Goal: Find specific page/section: Find specific page/section

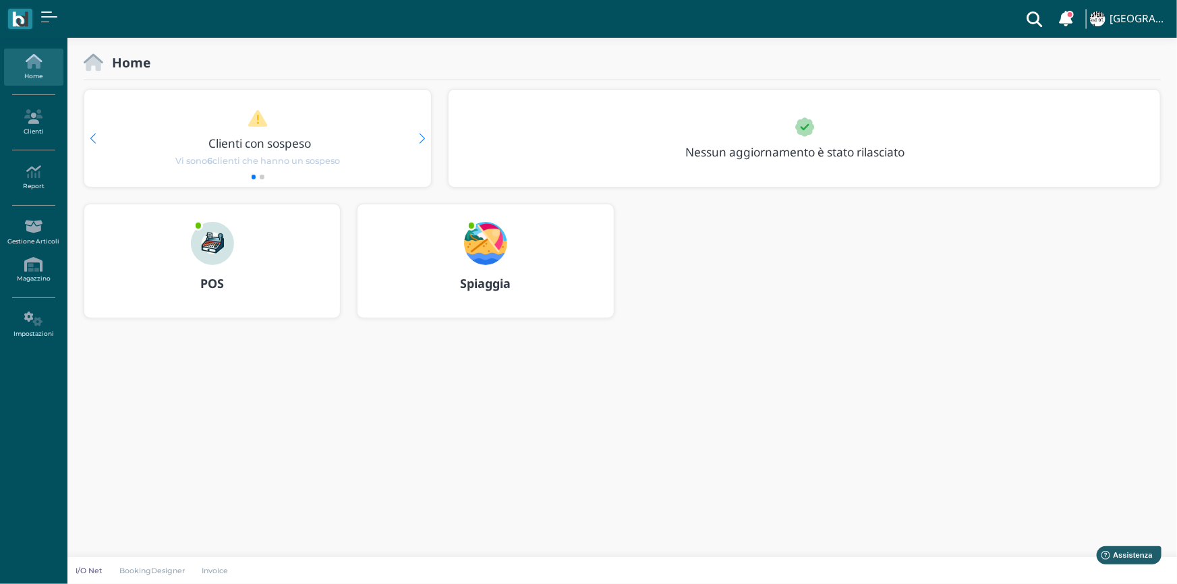
click at [493, 285] on b "Spiaggia" at bounding box center [485, 283] width 51 height 16
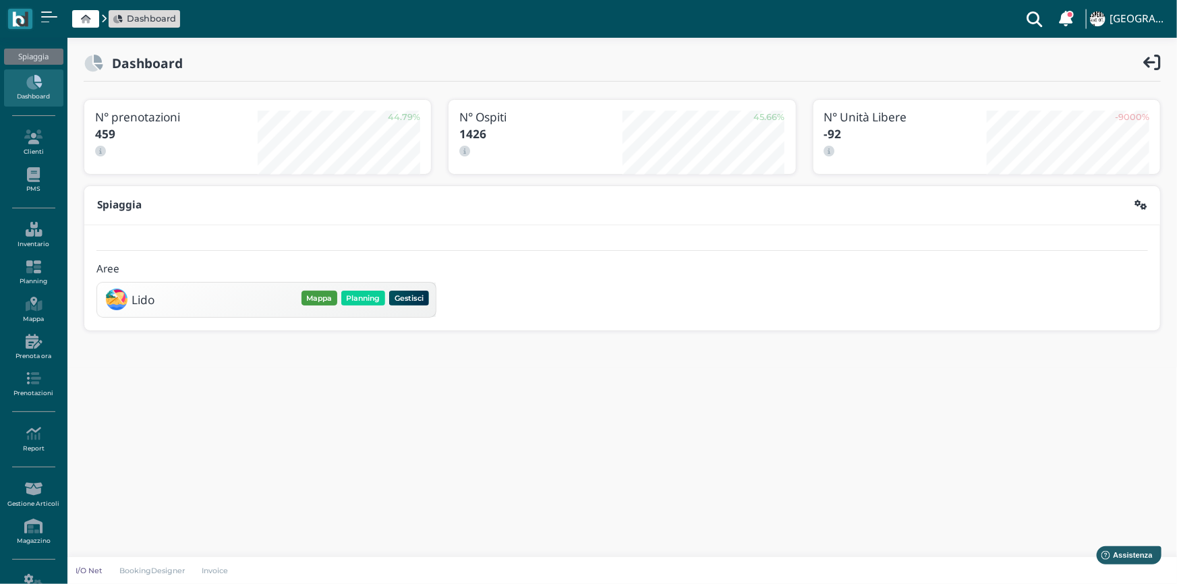
click at [318, 298] on button "Mappa" at bounding box center [319, 298] width 36 height 15
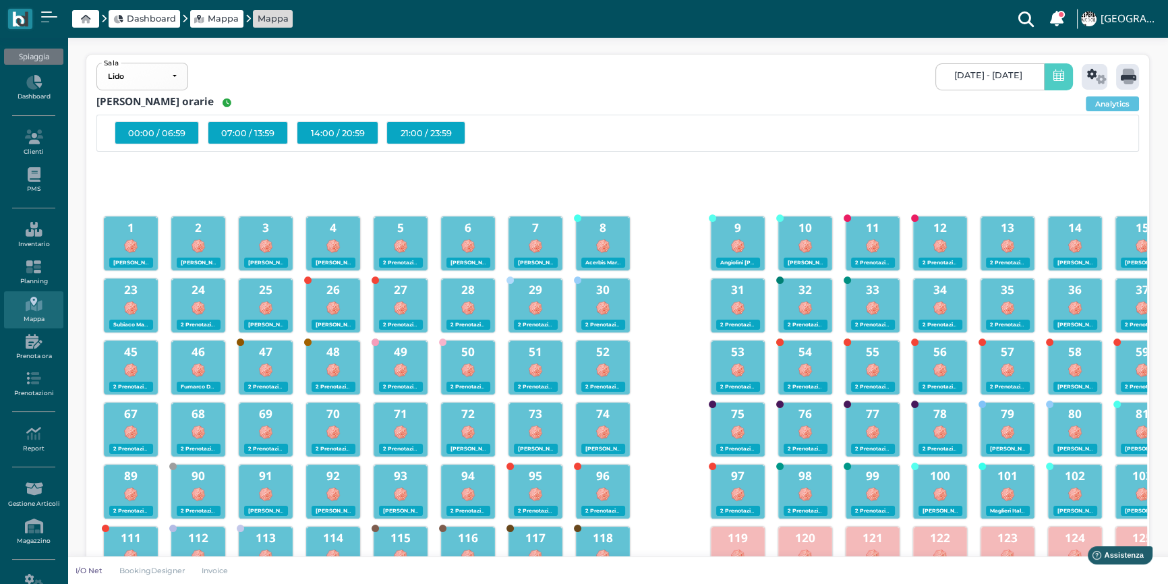
click at [1055, 81] on icon at bounding box center [1058, 76] width 11 height 14
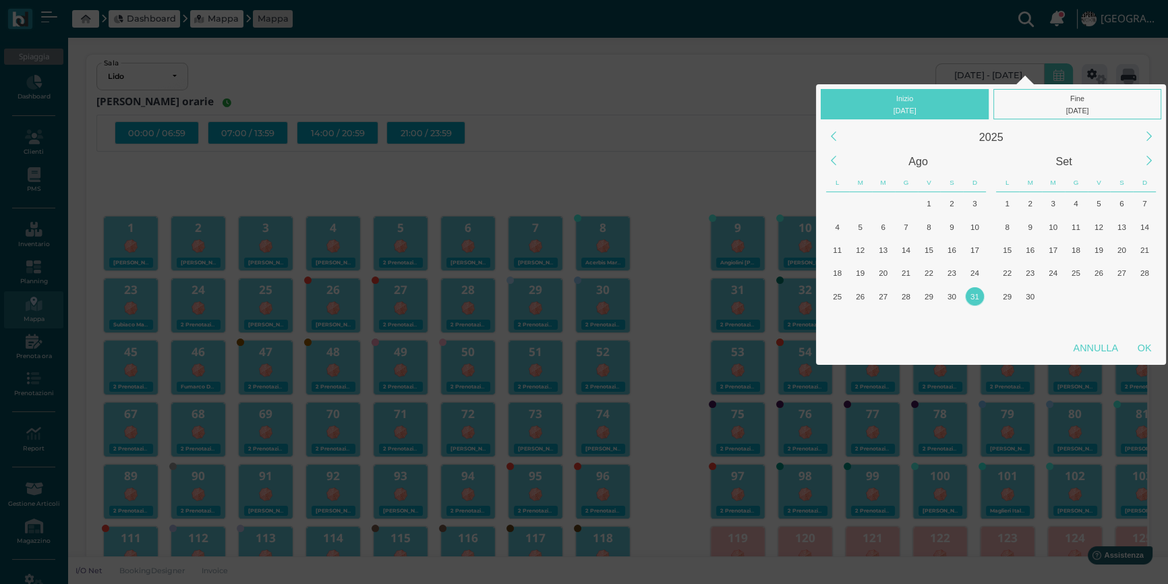
click at [976, 293] on div "31" at bounding box center [975, 296] width 18 height 18
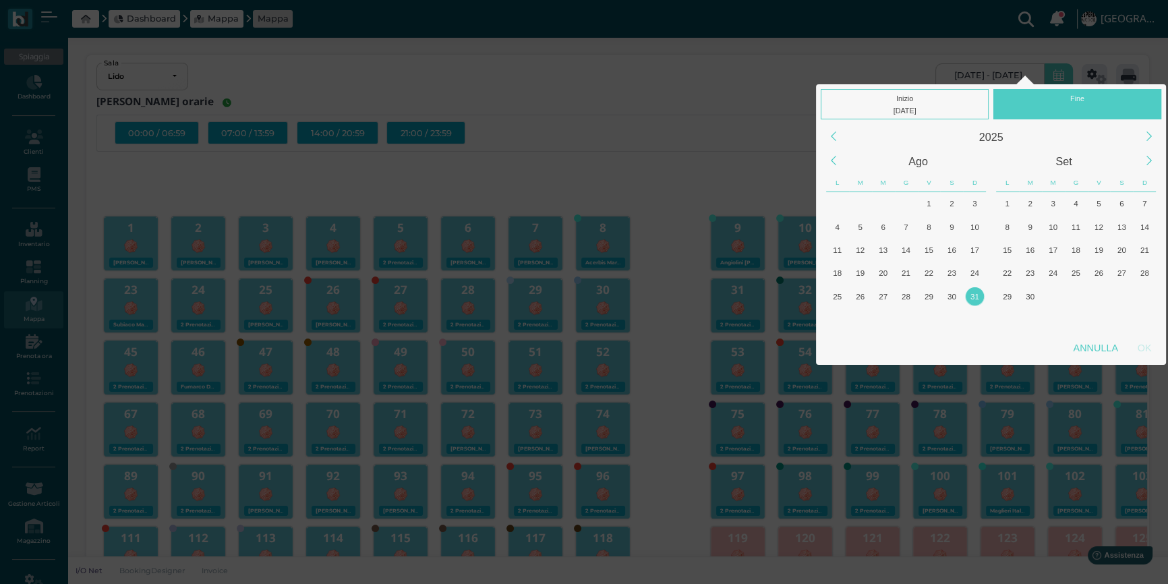
click at [976, 293] on div "31" at bounding box center [975, 296] width 18 height 18
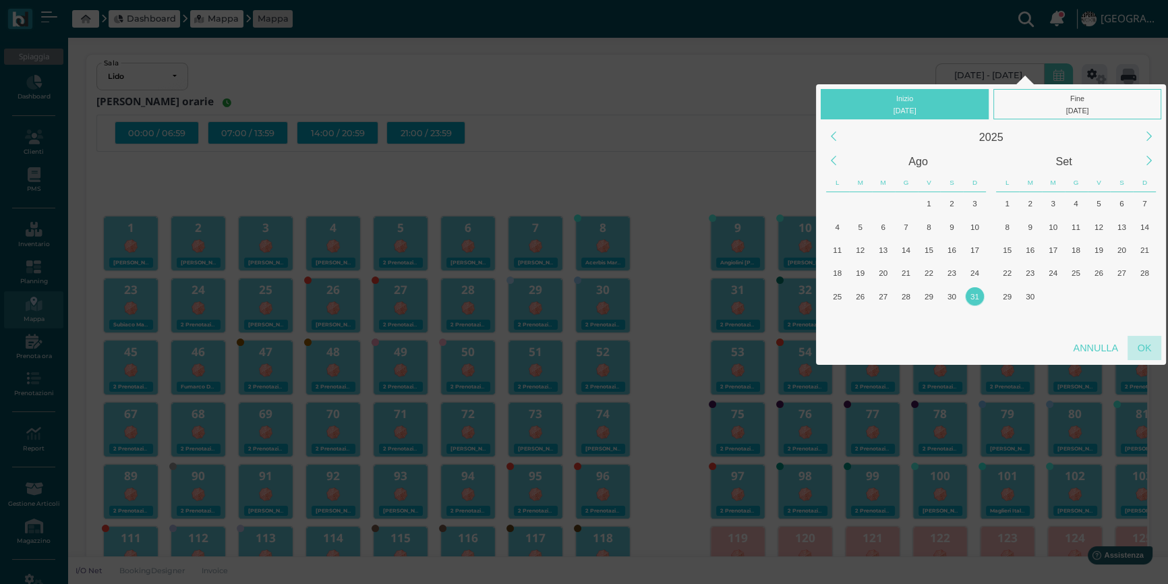
click at [1142, 343] on div "OK" at bounding box center [1144, 348] width 34 height 24
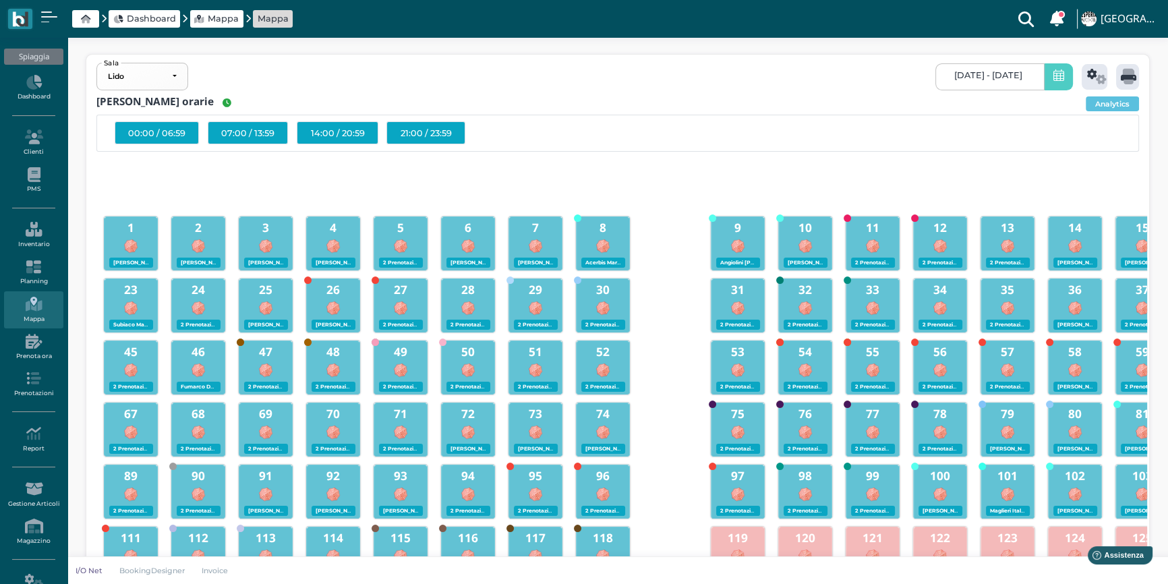
type input "31/08/2025 - 31/08/2025"
click at [1094, 76] on icon at bounding box center [1097, 77] width 20 height 16
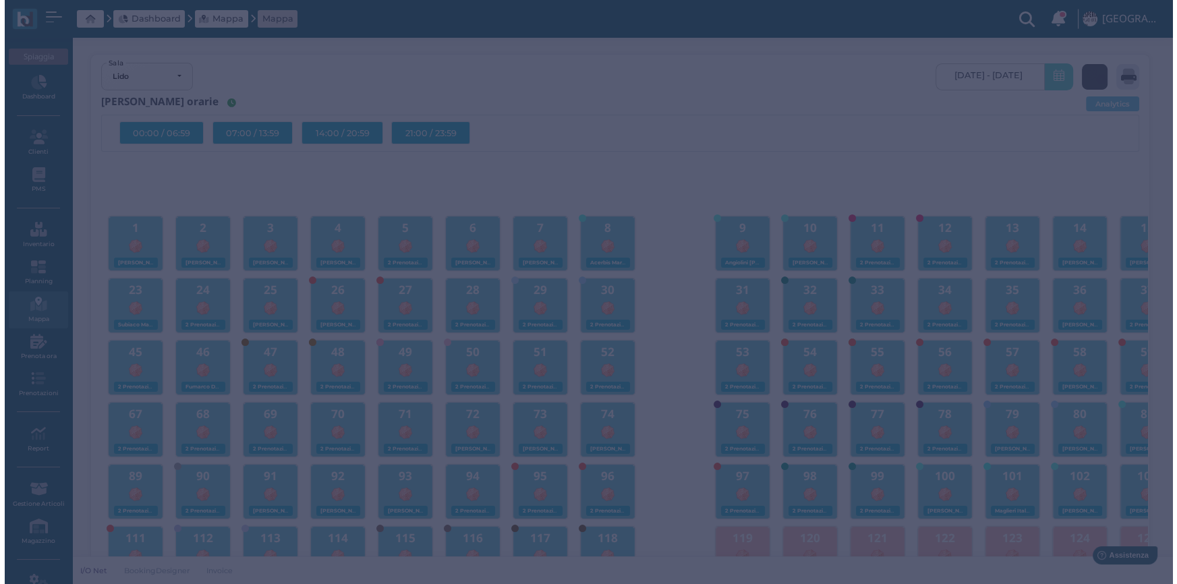
scroll to position [0, 0]
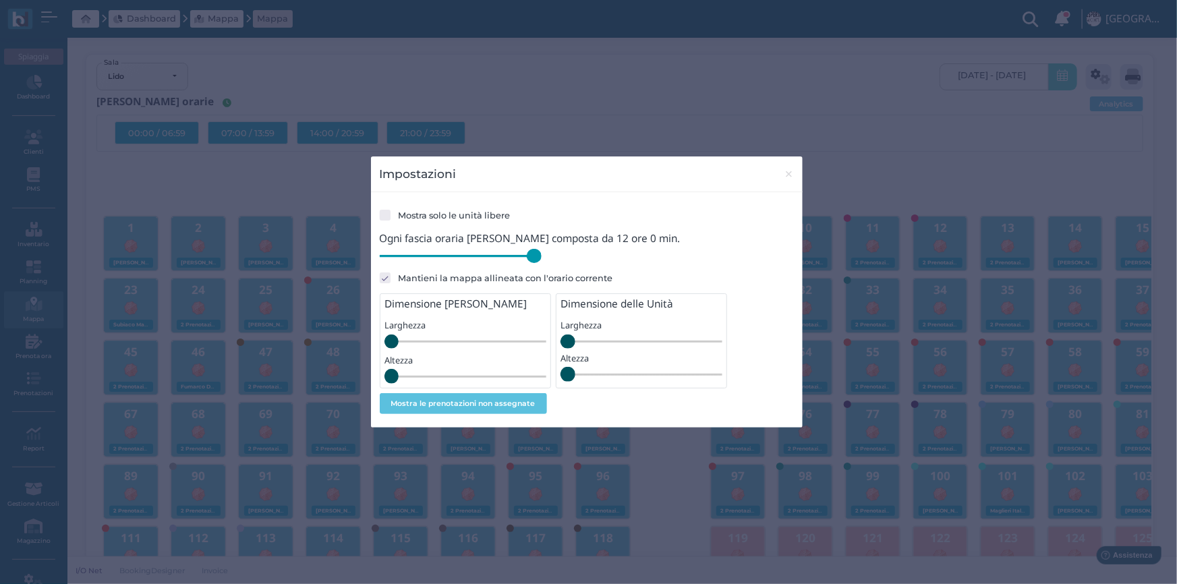
drag, startPoint x: 475, startPoint y: 258, endPoint x: 577, endPoint y: 262, distance: 101.2
type input "720"
click at [541, 262] on input "range" at bounding box center [461, 256] width 162 height 15
click at [782, 173] on button "×" at bounding box center [789, 173] width 28 height 34
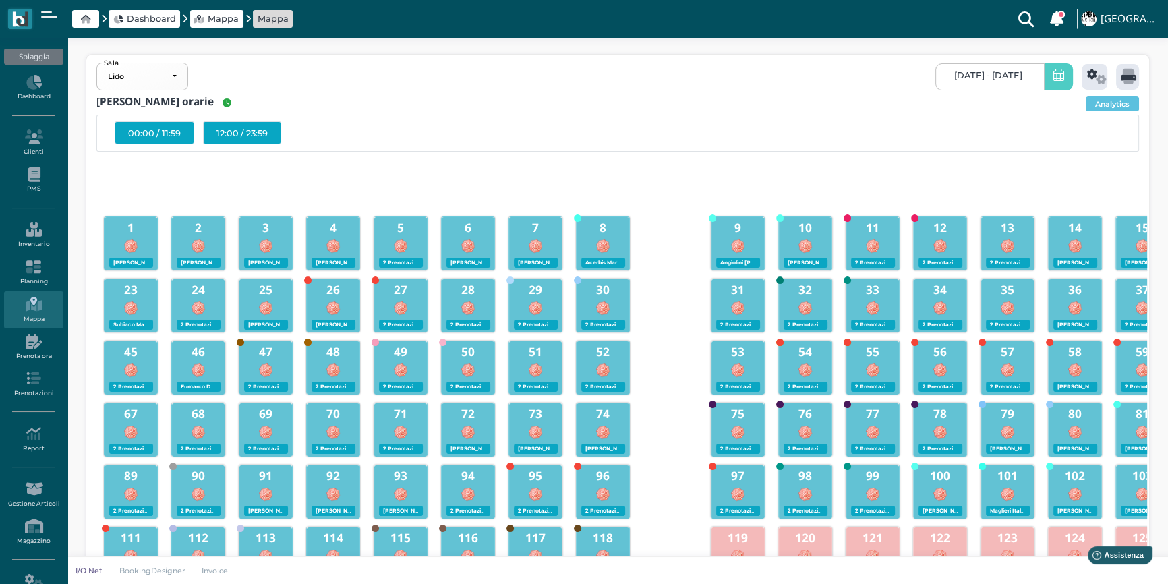
click at [234, 134] on div "12:00 / 23:59" at bounding box center [242, 132] width 78 height 23
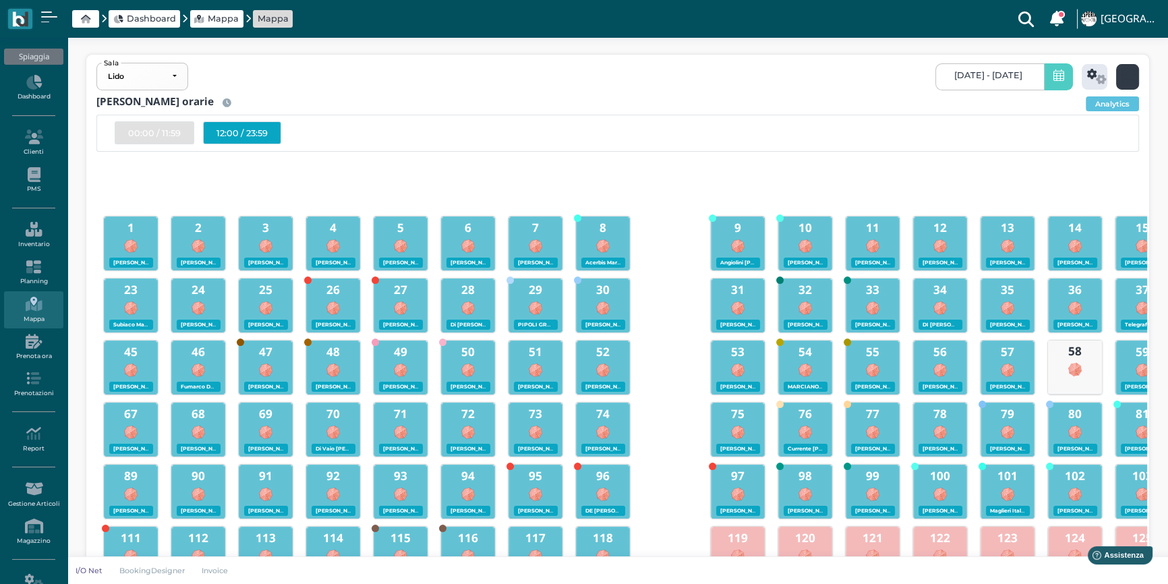
click at [1123, 78] on icon at bounding box center [1129, 77] width 16 height 16
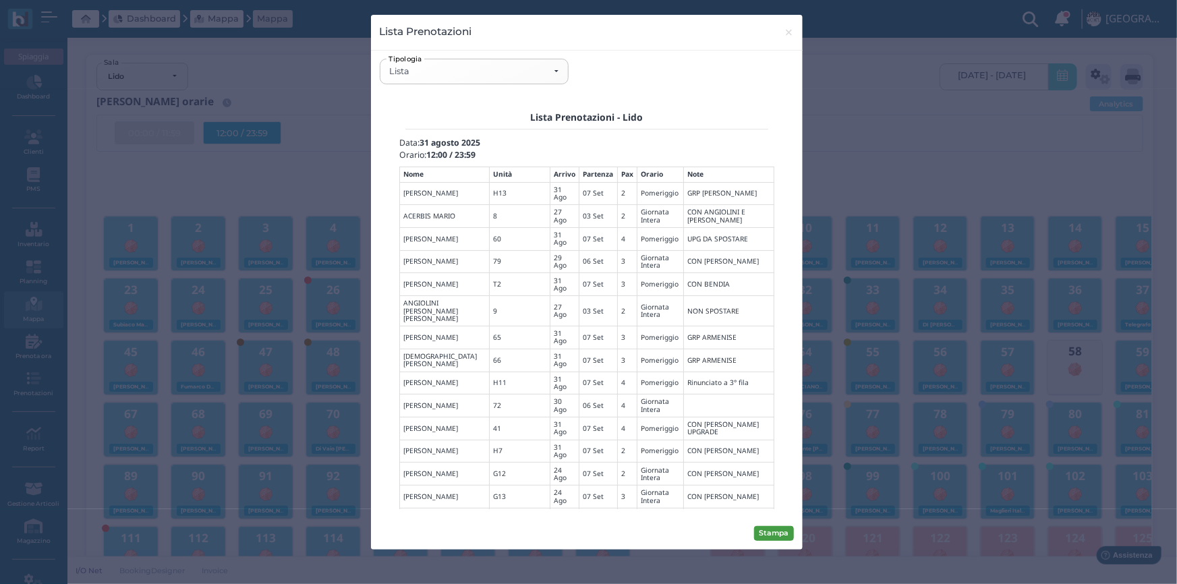
click at [771, 527] on button "Stampa" at bounding box center [774, 533] width 40 height 15
click at [560, 69] on div "Lista" at bounding box center [473, 71] width 187 height 24
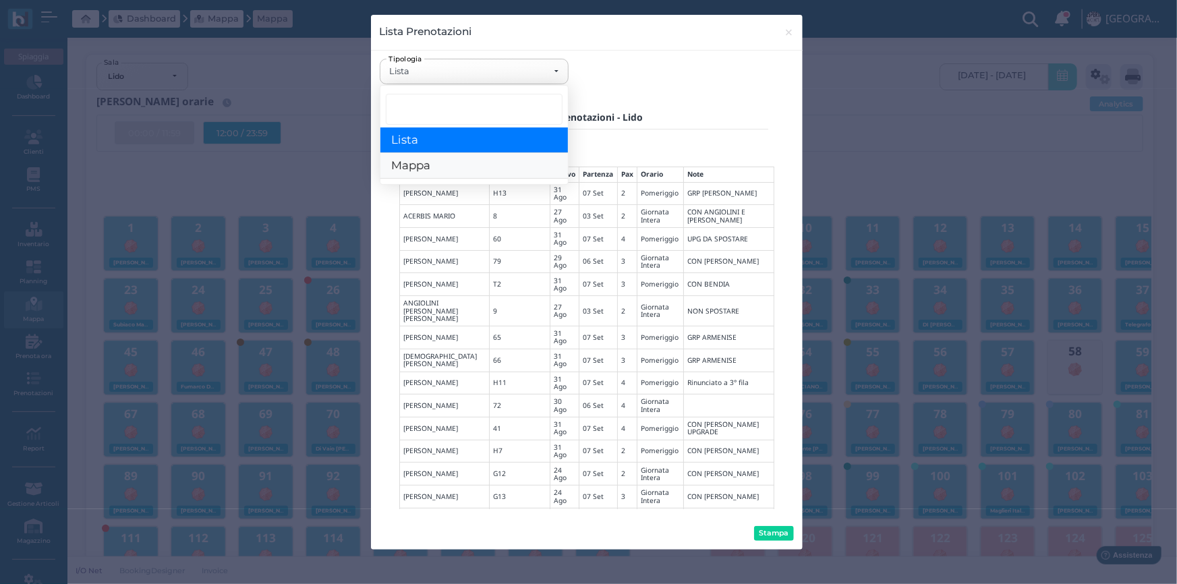
click at [447, 162] on link "Mappa" at bounding box center [473, 167] width 187 height 26
select select "map"
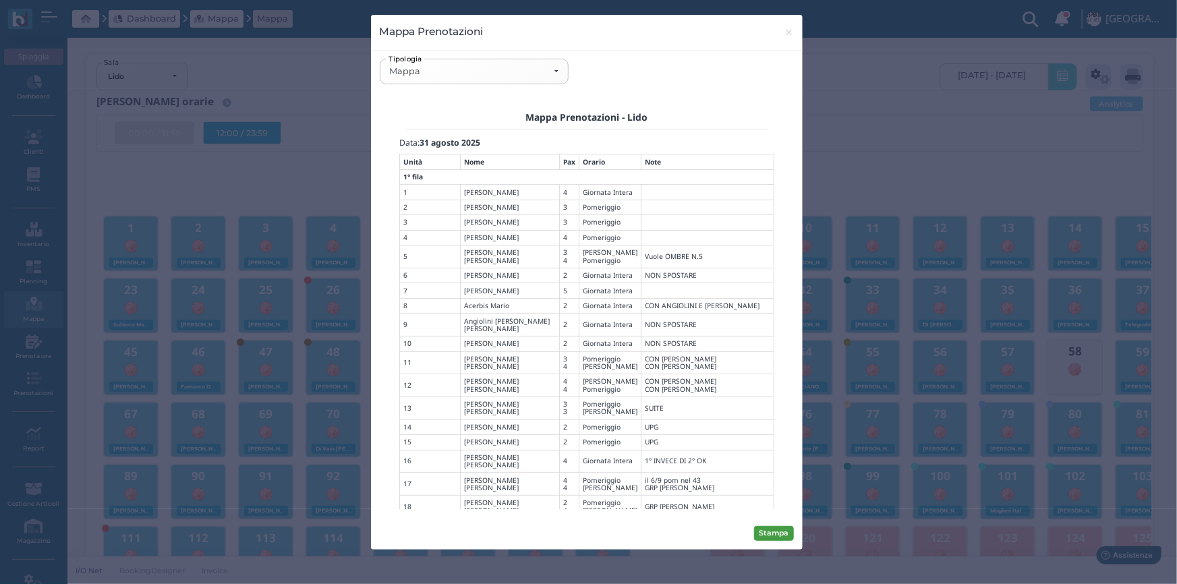
click at [771, 530] on button "Stampa" at bounding box center [774, 533] width 40 height 15
click at [789, 36] on span "×" at bounding box center [789, 33] width 10 height 18
